Goal: Task Accomplishment & Management: Use online tool/utility

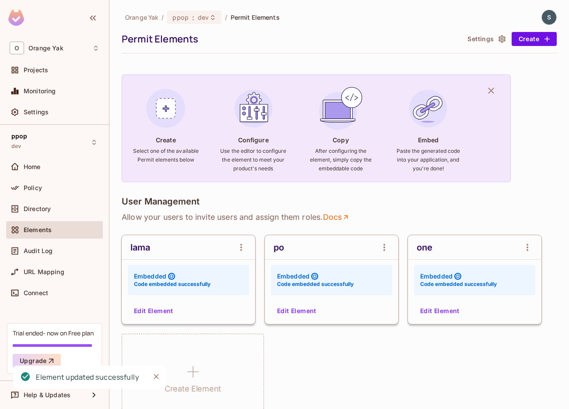
scroll to position [80, 0]
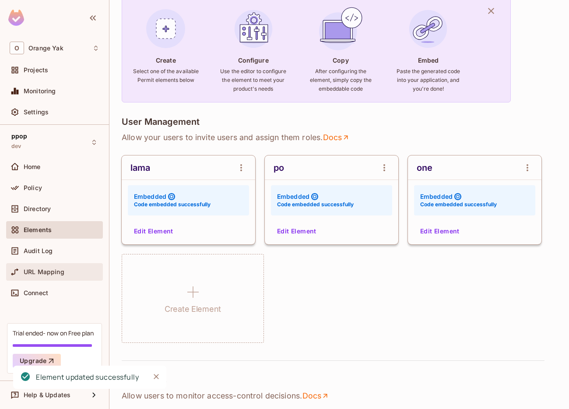
click at [64, 278] on div "URL Mapping" at bounding box center [54, 271] width 97 height 17
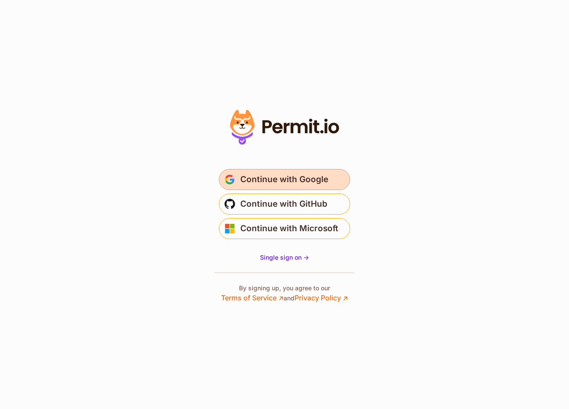
click at [317, 182] on span "Continue with Google" at bounding box center [284, 179] width 88 height 14
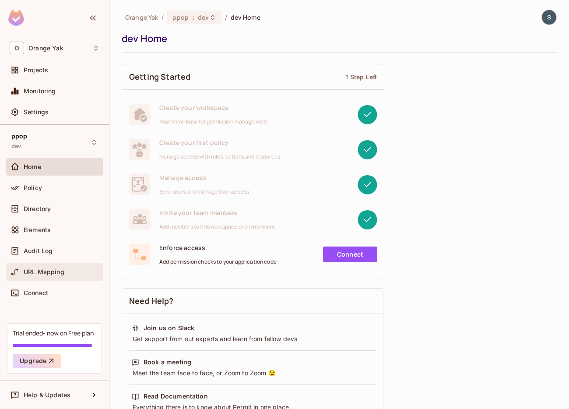
click at [46, 267] on div "URL Mapping" at bounding box center [55, 271] width 90 height 10
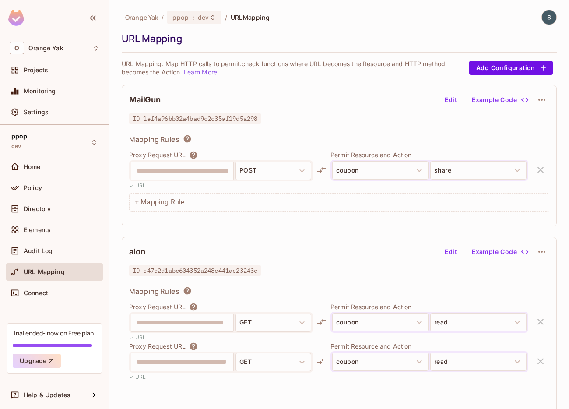
scroll to position [43, 0]
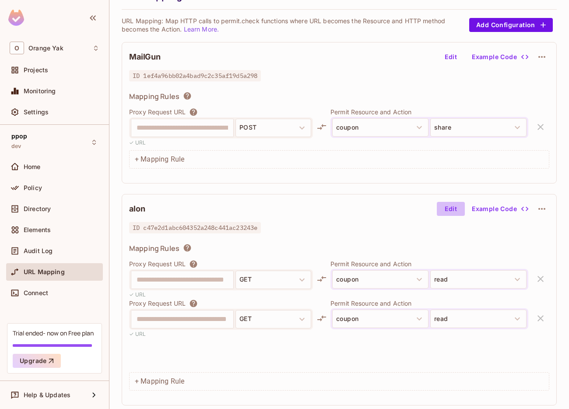
click at [450, 209] on button "Edit" at bounding box center [451, 209] width 28 height 14
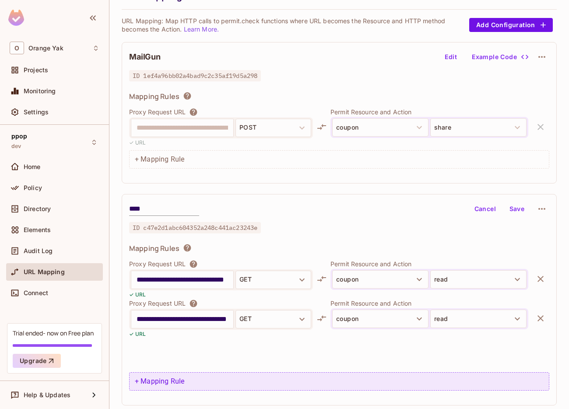
click at [174, 374] on div "+ Mapping Rule" at bounding box center [339, 381] width 420 height 18
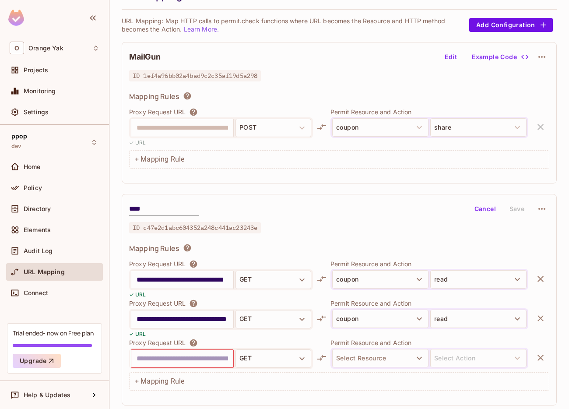
click at [202, 357] on input "text" at bounding box center [181, 358] width 91 height 14
paste input "**********"
type input "**********"
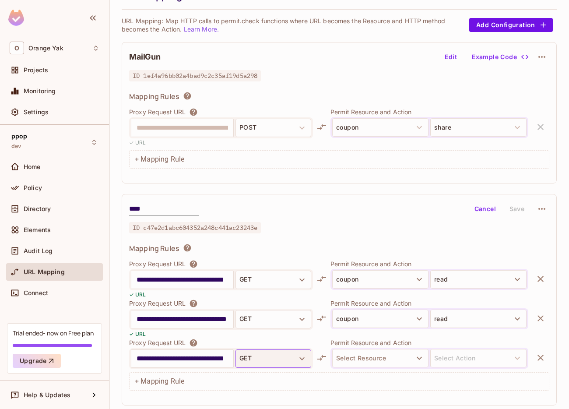
click at [258, 362] on button "GET" at bounding box center [273, 358] width 76 height 18
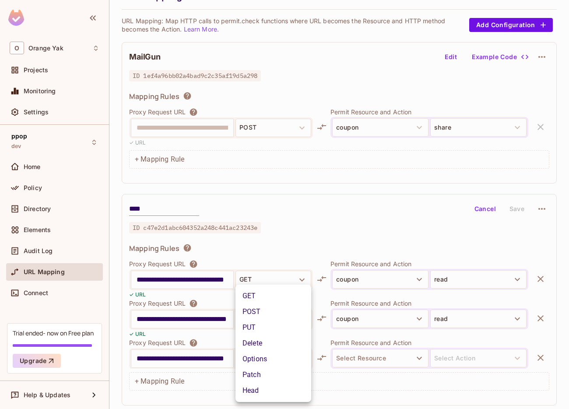
click at [260, 348] on li "Delete" at bounding box center [273, 343] width 76 height 16
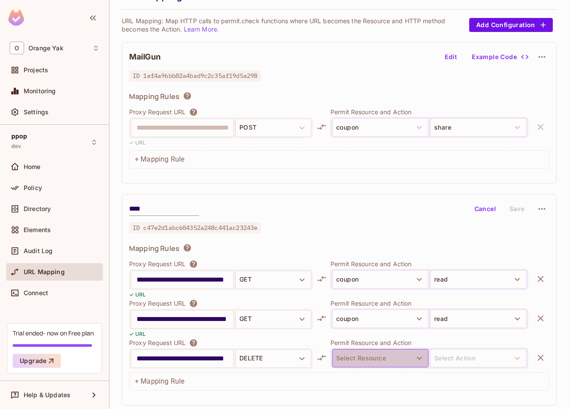
click at [340, 360] on button "Select Resource" at bounding box center [380, 358] width 96 height 18
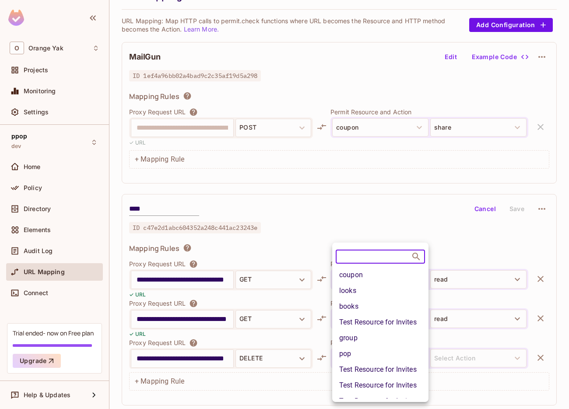
click at [347, 353] on li "pop" at bounding box center [380, 354] width 96 height 16
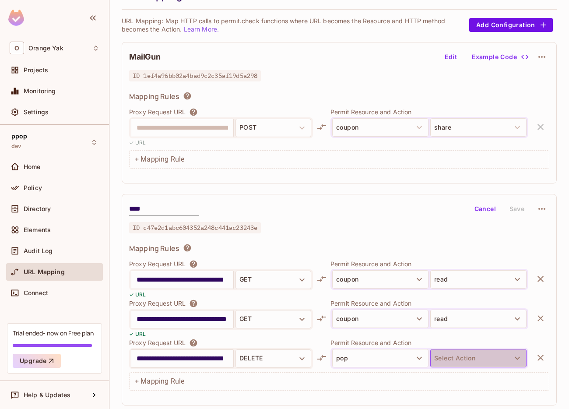
click at [453, 361] on button "Select Action" at bounding box center [478, 358] width 96 height 18
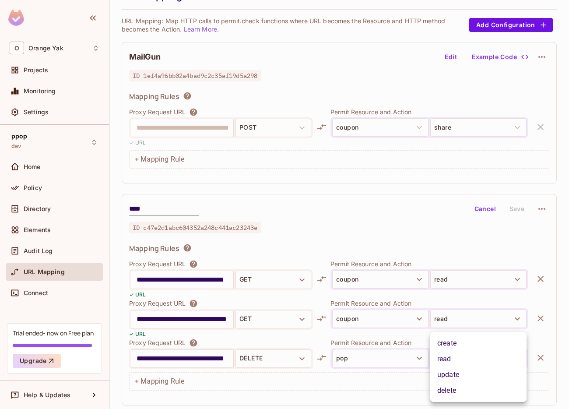
click at [449, 388] on li "delete" at bounding box center [478, 390] width 96 height 16
click at [517, 205] on button "Save" at bounding box center [517, 209] width 28 height 14
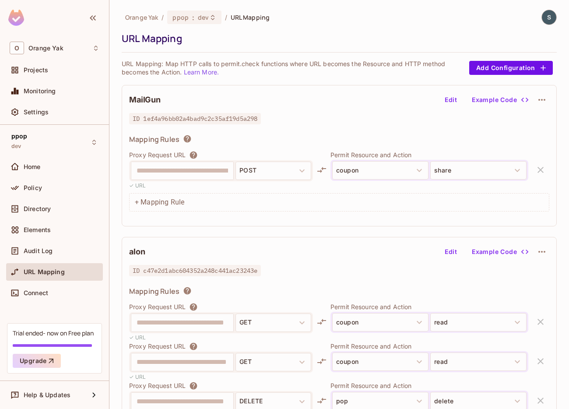
scroll to position [43, 0]
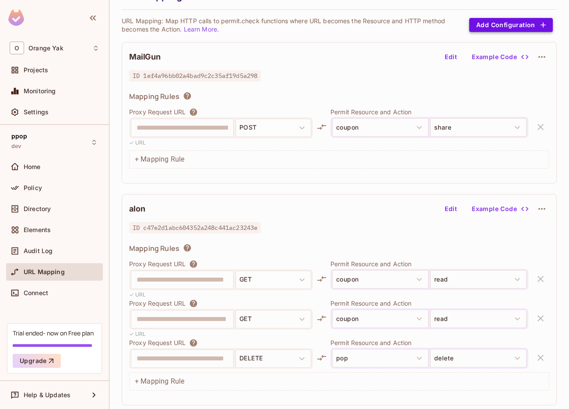
click at [500, 26] on button "Add Configuration" at bounding box center [511, 25] width 84 height 14
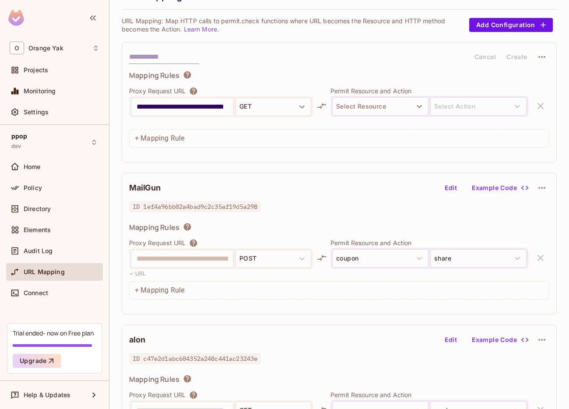
scroll to position [0, 14]
type input "**********"
click at [273, 103] on button "GET" at bounding box center [273, 107] width 76 height 18
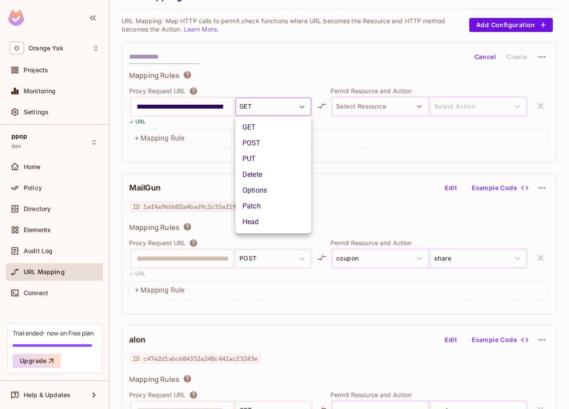
click at [258, 219] on li "Head" at bounding box center [273, 222] width 76 height 16
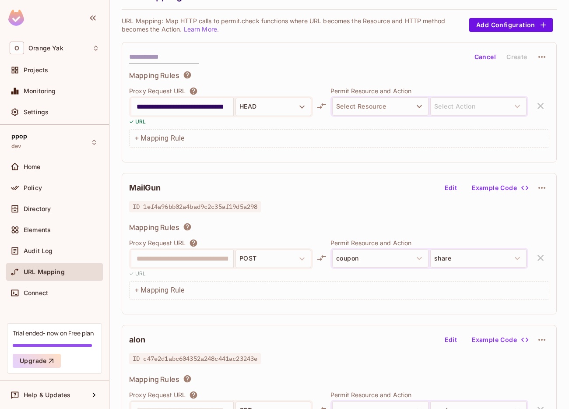
click at [287, 110] on button "HEAD" at bounding box center [273, 107] width 76 height 18
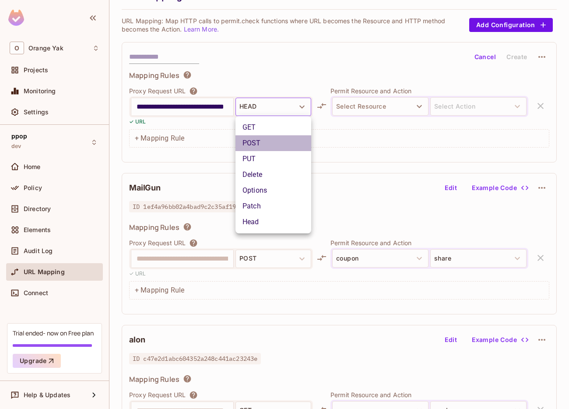
click at [276, 140] on li "POST" at bounding box center [273, 143] width 76 height 16
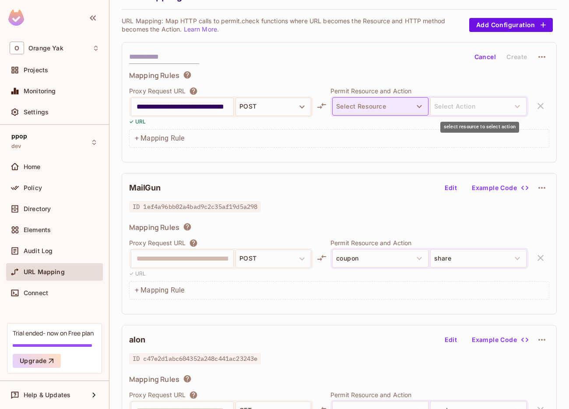
click at [406, 106] on button "Select Resource" at bounding box center [380, 106] width 96 height 18
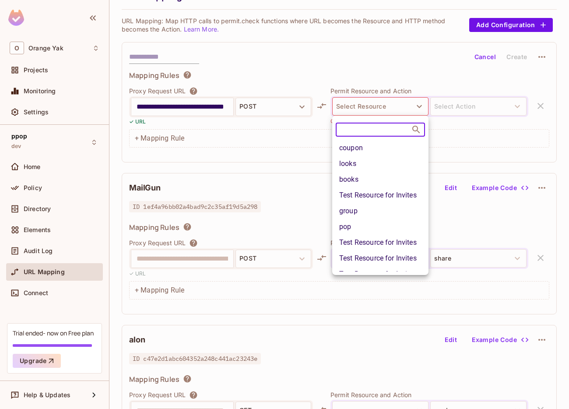
click at [402, 146] on li "coupon" at bounding box center [380, 148] width 96 height 16
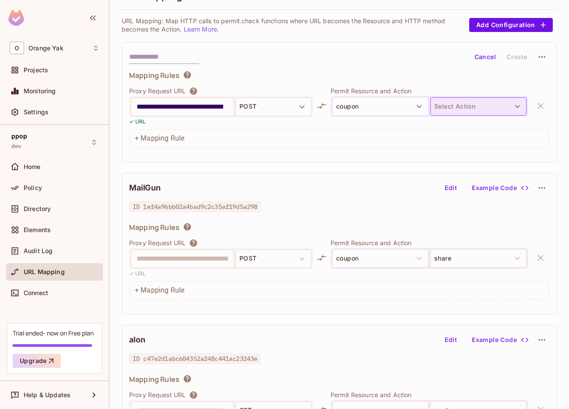
click at [461, 106] on button "Select Action" at bounding box center [478, 106] width 96 height 18
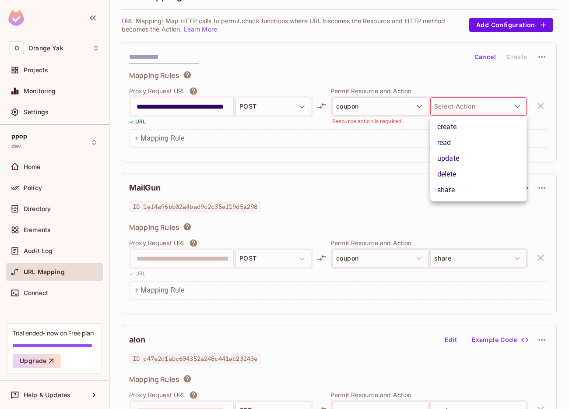
click at [455, 147] on li "read" at bounding box center [478, 143] width 96 height 16
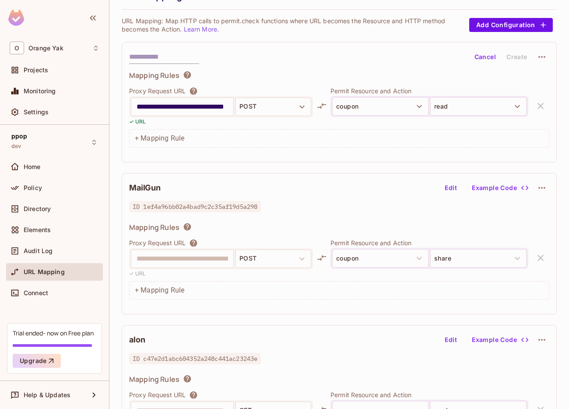
click at [161, 55] on input "text" at bounding box center [164, 57] width 70 height 14
type input "*"
type input "****"
click at [513, 57] on button "Create" at bounding box center [517, 57] width 28 height 14
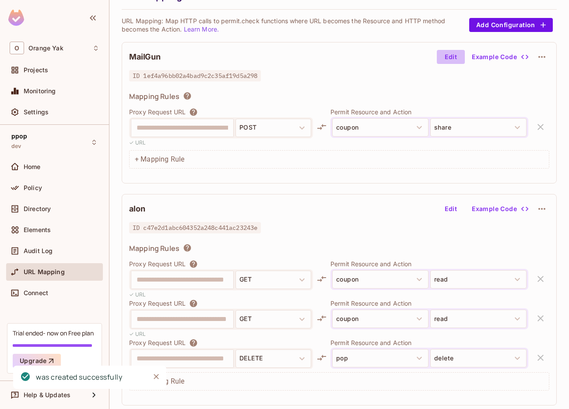
click at [447, 62] on button "Edit" at bounding box center [451, 57] width 28 height 14
click at [189, 124] on input "**********" at bounding box center [181, 128] width 91 height 14
click at [482, 60] on button "Cancel" at bounding box center [485, 57] width 28 height 14
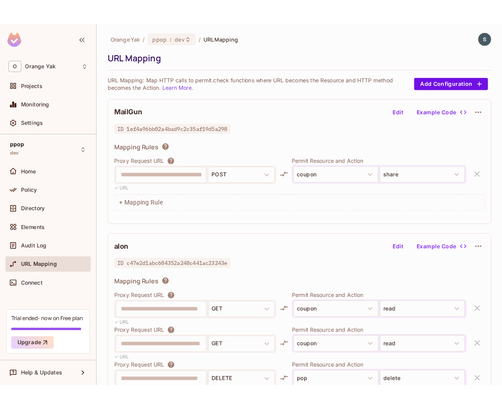
scroll to position [43, 0]
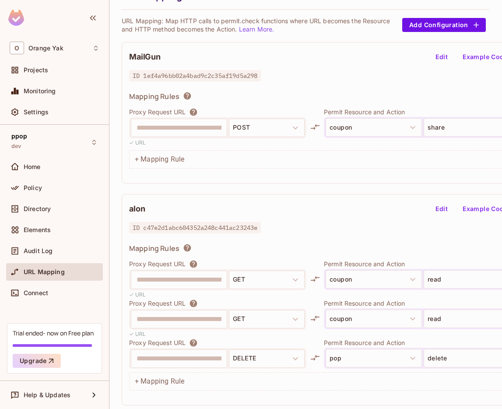
click at [496, 184] on div "**********" at bounding box center [305, 204] width 392 height 409
